Goal: Task Accomplishment & Management: Manage account settings

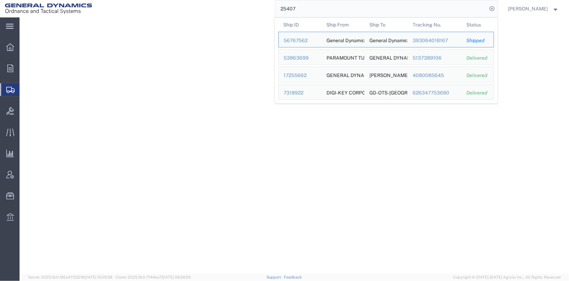
select select
select select "DEPARTMENT"
select select "1763975"
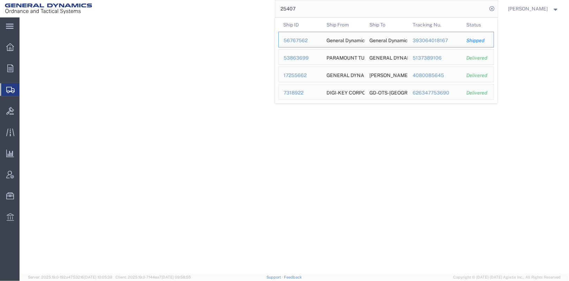
select select "SHIP"
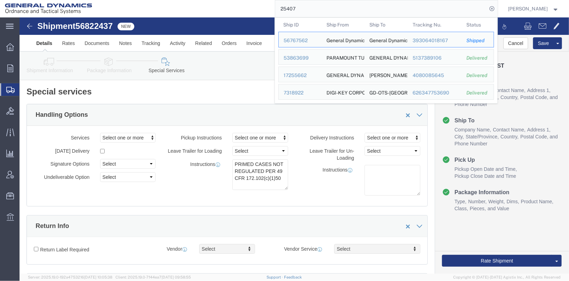
scroll to position [384, 0]
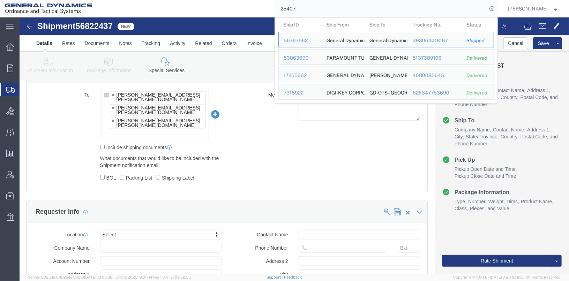
click at [329, 6] on input "25407" at bounding box center [381, 8] width 212 height 17
click at [268, 7] on div "25407 Ship ID Ship From Ship To Tracking Nu. Status Ship ID 56767562 Ship From …" at bounding box center [297, 8] width 401 height 17
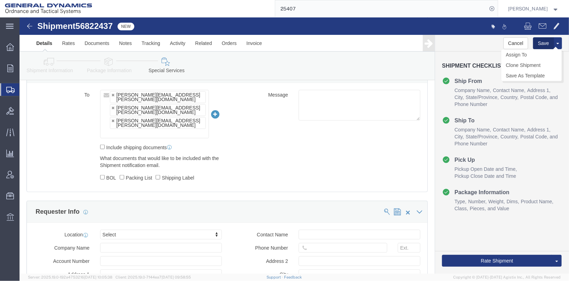
click button "Save"
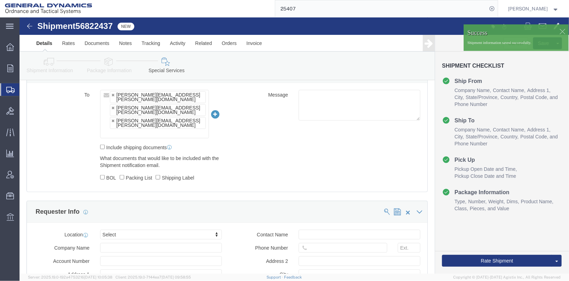
click div
